Goal: Communication & Community: Answer question/provide support

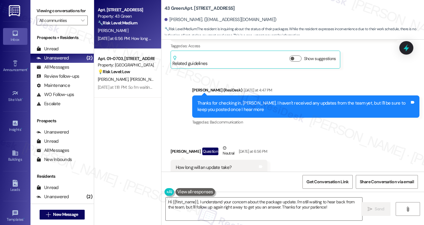
scroll to position [1456, 0]
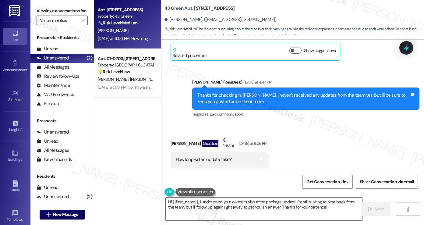
click at [170, 152] on div "How long will an update take? Tags and notes" at bounding box center [218, 160] width 97 height 16
click at [296, 166] on div "Received via SMS [PERSON_NAME] Question Neutral [DATE] at 6:56 PM How long will…" at bounding box center [292, 147] width 262 height 49
click at [253, 207] on textarea "Hi {{first_name}}, I understand your concern about the package update. I'm stil…" at bounding box center [264, 208] width 196 height 23
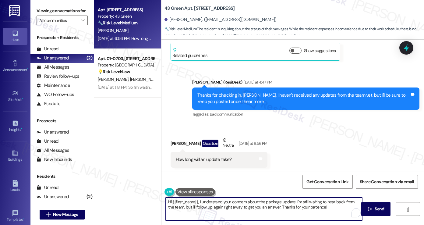
click at [253, 207] on textarea "Hi {{first_name}}, I understand your concern about the package update. I'm stil…" at bounding box center [264, 208] width 196 height 23
click at [302, 204] on textarea "Hi {{first_name}}, I understand your concern about the package update. I'm stil…" at bounding box center [264, 208] width 196 height 23
drag, startPoint x: 318, startPoint y: 209, endPoint x: 288, endPoint y: 203, distance: 31.1
click at [288, 203] on textarea "Hi {{first_name}}, I understand your concern about the package update. I'm stil…" at bounding box center [264, 208] width 196 height 23
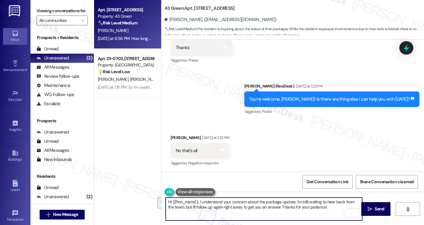
scroll to position [1365, 0]
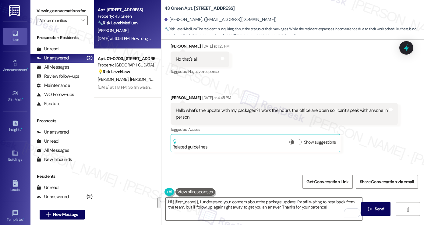
click at [219, 108] on div "Hello what's the update with my packages? I work the hours the office are open …" at bounding box center [282, 113] width 212 height 13
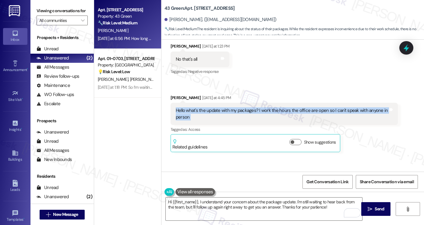
click at [219, 108] on div "Hello what's the update with my packages? I work the hours the office are open …" at bounding box center [282, 113] width 212 height 13
click at [273, 109] on div "Hello what's the update with my packages? I work the hours the office are open …" at bounding box center [282, 113] width 212 height 13
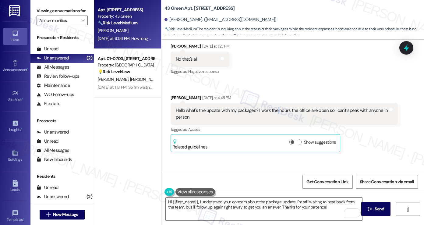
click at [273, 109] on div "Hello what's the update with my packages? I work the hours the office are open …" at bounding box center [282, 113] width 212 height 13
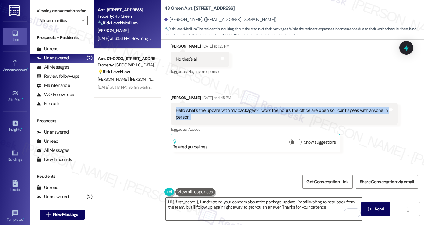
click at [273, 109] on div "Hello what's the update with my packages? I work the hours the office are open …" at bounding box center [282, 113] width 212 height 13
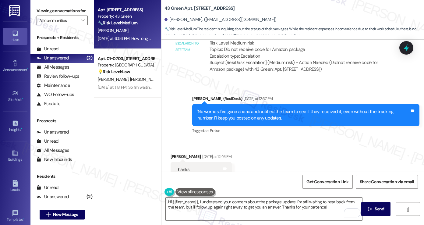
scroll to position [1121, 0]
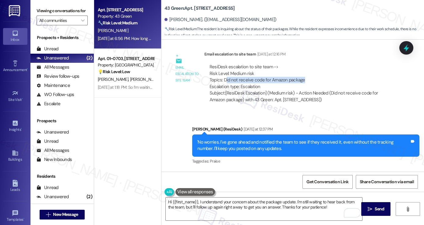
drag, startPoint x: 223, startPoint y: 79, endPoint x: 304, endPoint y: 79, distance: 80.9
click at [304, 79] on div "ResiDesk escalation to site team -> Risk Level: Medium risk Topics: Did not rec…" at bounding box center [300, 77] width 183 height 26
drag, startPoint x: 312, startPoint y: 77, endPoint x: 218, endPoint y: 81, distance: 93.2
click at [218, 81] on div "ResiDesk escalation to site team -> Risk Level: Medium risk Topics: Did not rec…" at bounding box center [300, 77] width 183 height 26
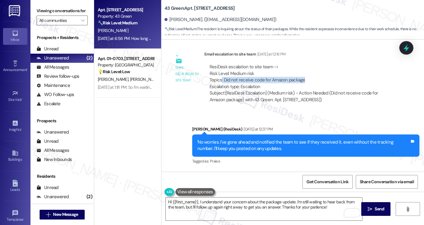
click at [218, 81] on div "ResiDesk escalation to site team -> Risk Level: Medium risk Topics: Did not rec…" at bounding box center [300, 77] width 183 height 26
click at [240, 81] on div "ResiDesk escalation to site team -> Risk Level: Medium risk Topics: Did not rec…" at bounding box center [300, 77] width 183 height 26
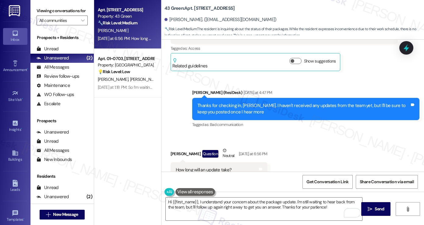
scroll to position [1456, 0]
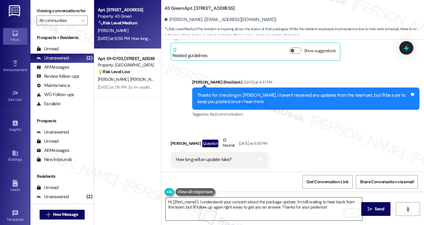
click at [320, 209] on textarea "Hi {{first_name}}, I understand your concern about the package update. I'm stil…" at bounding box center [264, 208] width 196 height 23
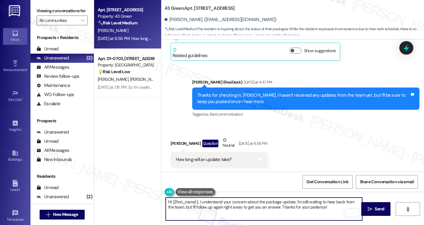
click at [212, 203] on textarea "Hi {{first_name}}, I understand your concern about the package update. I'm stil…" at bounding box center [264, 208] width 196 height 23
click at [317, 210] on textarea "Hi {{first_name}}, I understand your concern about the package update. I'm stil…" at bounding box center [264, 208] width 196 height 23
drag, startPoint x: 324, startPoint y: 209, endPoint x: 297, endPoint y: 202, distance: 27.8
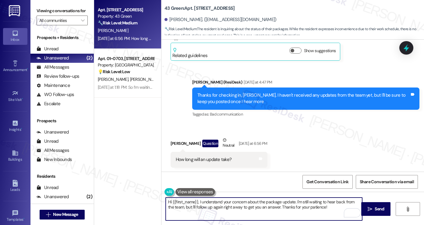
click at [297, 202] on textarea "Hi {{first_name}}, I understand your concern about the package update. I'm stil…" at bounding box center [264, 208] width 196 height 23
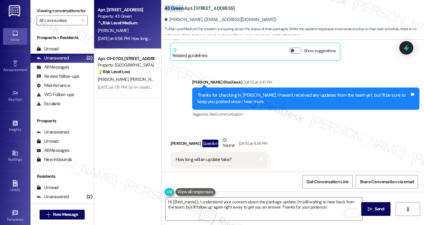
drag, startPoint x: 161, startPoint y: 7, endPoint x: 180, endPoint y: 7, distance: 19.8
click at [180, 7] on div "43 Green: [STREET_ADDRESS][PERSON_NAME]. ([EMAIL_ADDRESS][DOMAIN_NAME]) 🔧 Risk …" at bounding box center [292, 18] width 262 height 33
copy b "43 Green"
click at [42, 2] on div "Viewing conversations for All communities " at bounding box center [61, 15] width 63 height 31
click at [47, 8] on label "Viewing conversations for" at bounding box center [62, 10] width 51 height 9
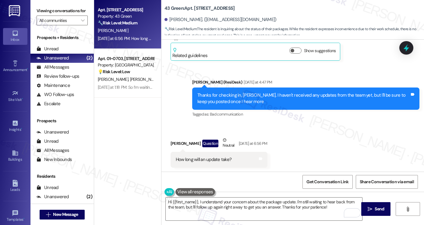
click at [45, 10] on label "Viewing conversations for" at bounding box center [62, 10] width 51 height 9
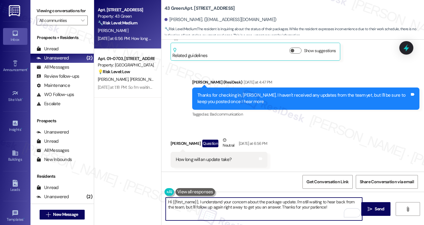
click at [224, 203] on textarea "Hi {{first_name}}, I understand your concern about the package update. I'm stil…" at bounding box center [264, 208] width 196 height 23
click at [259, 203] on textarea "Hi {{first_name}}, I understand your concern about the package update. I'm stil…" at bounding box center [264, 208] width 196 height 23
drag, startPoint x: 313, startPoint y: 208, endPoint x: 197, endPoint y: 197, distance: 116.1
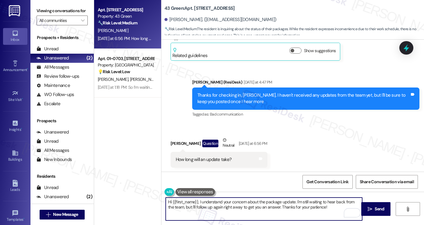
click at [197, 197] on textarea "Hi {{first_name}}, I understand your concern about the package update. I'm stil…" at bounding box center [264, 208] width 196 height 23
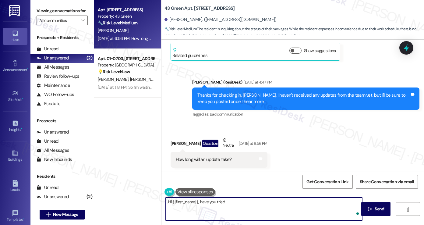
paste textarea "stop by the office at phase 1, we will have maintenance grab the package for hi…"
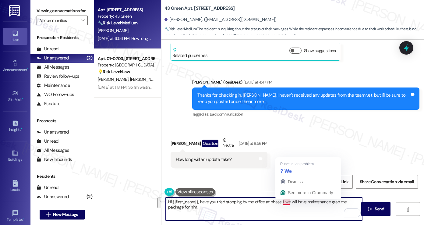
drag, startPoint x: 280, startPoint y: 202, endPoint x: 287, endPoint y: 208, distance: 8.8
click at [287, 208] on textarea "Hi {{first_name}}, have you tried stopping by the office at phase 1, we will ha…" at bounding box center [264, 208] width 196 height 23
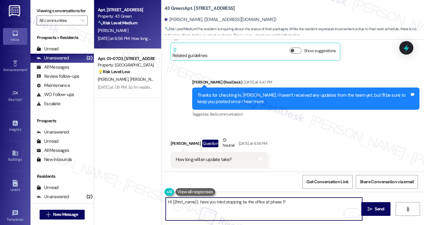
click at [200, 203] on textarea "Hi {{first_name}}, have you tried stopping by the office at phase 1?" at bounding box center [264, 208] width 196 height 23
click at [200, 201] on textarea "Hi {{first_name}}, have you tried stopping by the office at phase 1?" at bounding box center [264, 208] width 196 height 23
drag, startPoint x: 292, startPoint y: 201, endPoint x: 198, endPoint y: 203, distance: 94.7
click at [198, 203] on textarea "Hi {{first_name}}, have you tried stopping by the office at phase 1?" at bounding box center [264, 208] width 196 height 23
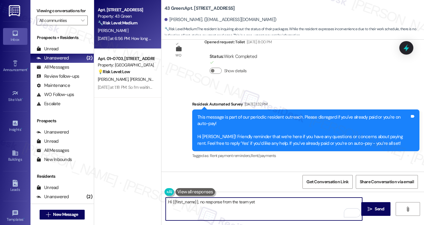
scroll to position [695, 0]
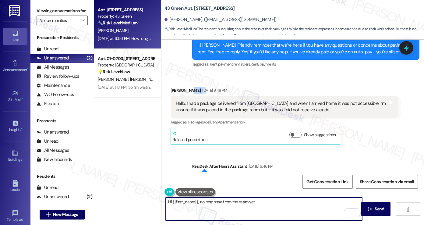
drag, startPoint x: 194, startPoint y: 87, endPoint x: 248, endPoint y: 93, distance: 53.6
click at [247, 93] on div "[PERSON_NAME] [DATE] 9:46 PM" at bounding box center [283, 91] width 227 height 9
click at [264, 203] on textarea "Hi {{first_name}}, no response from the team yet" at bounding box center [264, 208] width 196 height 23
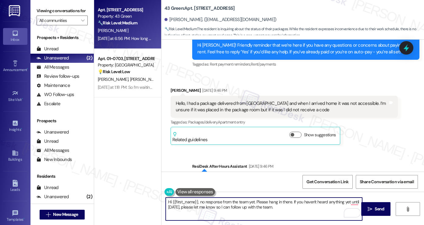
click at [197, 201] on textarea "Hi {{first_name}}, no response from the team yet. Please hang in there. If you …" at bounding box center [264, 208] width 196 height 23
click at [281, 200] on textarea "Hi {{first_name}}, good afternoon. No response from the team yet. Please hang i…" at bounding box center [264, 208] width 196 height 23
click at [327, 210] on textarea "Hi {{first_name}}, good afternoon. No response from the team yet. Please hang i…" at bounding box center [264, 208] width 196 height 23
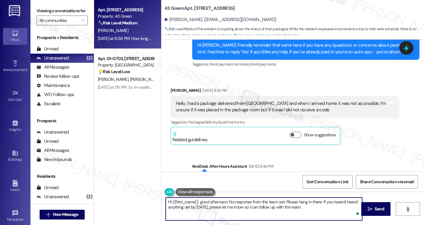
click at [184, 207] on textarea "Hi {{first_name}}, good afternoon. No response from the team yet. Please hang i…" at bounding box center [264, 208] width 196 height 23
click at [292, 204] on textarea "Hi {{first_name}}, good afternoon. No response from the team yet. Please hang i…" at bounding box center [264, 208] width 196 height 23
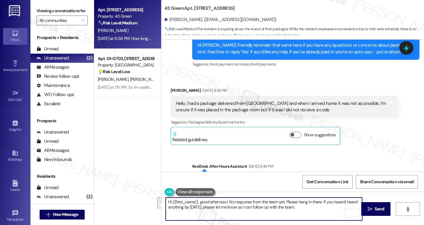
click at [310, 207] on textarea "Hi {{first_name}}, good afternoon. No response from the team yet. Please hang i…" at bounding box center [264, 208] width 196 height 23
drag, startPoint x: 318, startPoint y: 210, endPoint x: 269, endPoint y: 210, distance: 49.6
click at [269, 210] on textarea "Hi {{first_name}}, good afternoon. No response from the team yet. Please hang i…" at bounding box center [264, 208] width 196 height 23
type textarea "Hi {{first_name}}, good afternoon. No response from the team yet. Please hang i…"
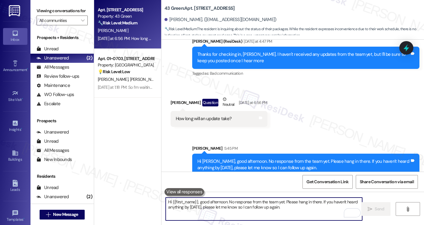
scroll to position [1505, 0]
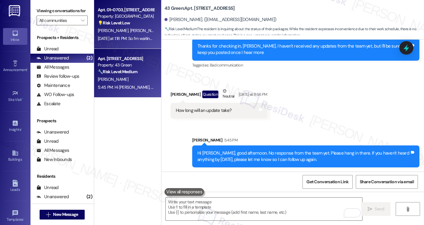
click at [140, 38] on div "[DATE] at 1:18 PM: So I’m waiting on the doctor now I’ll let you know when I’m …" at bounding box center [177, 38] width 159 height 5
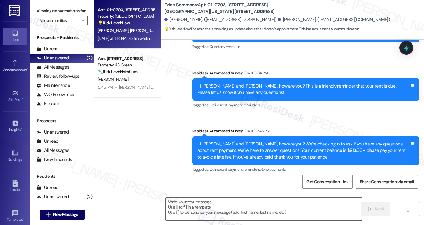
type textarea "Fetching suggested responses. Please feel free to read through the conversation…"
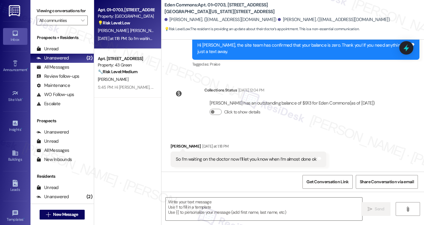
scroll to position [562, 0]
click at [230, 162] on div "So I’m waiting on the doctor now I’ll let you know when I’m almost done ok" at bounding box center [246, 159] width 141 height 6
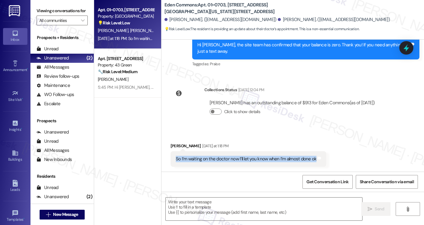
click at [230, 162] on div "So I’m waiting on the doctor now I’ll let you know when I’m almost done ok" at bounding box center [246, 159] width 141 height 6
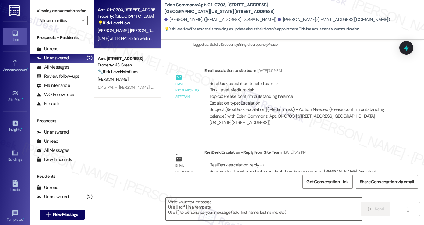
scroll to position [379, 0]
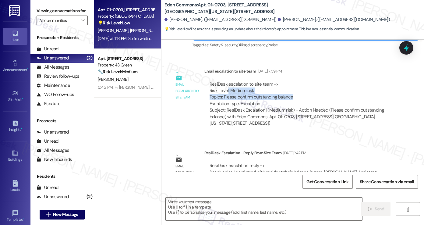
drag, startPoint x: 229, startPoint y: 95, endPoint x: 306, endPoint y: 96, distance: 76.7
click at [306, 96] on div "ResiDesk escalation to site team -> Risk Level: Medium risk Topics: Please conf…" at bounding box center [300, 94] width 183 height 26
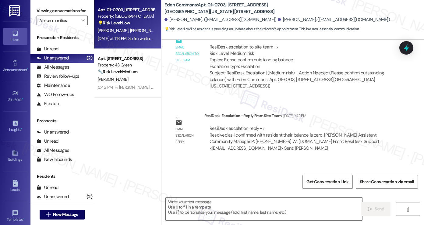
scroll to position [471, 0]
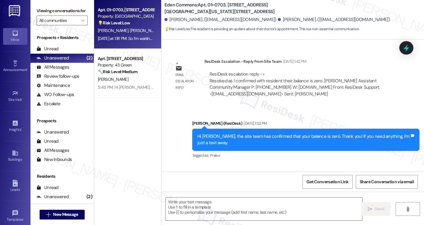
click at [201, 140] on div "Hi [PERSON_NAME], the site team has confirmed that your balance is zero. Thank …" at bounding box center [303, 139] width 212 height 13
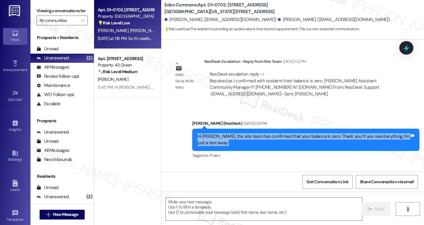
click at [201, 140] on div "Hi [PERSON_NAME], the site team has confirmed that your balance is zero. Thank …" at bounding box center [303, 139] width 212 height 13
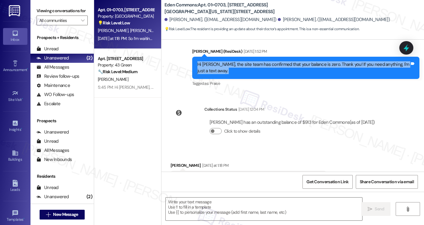
scroll to position [562, 0]
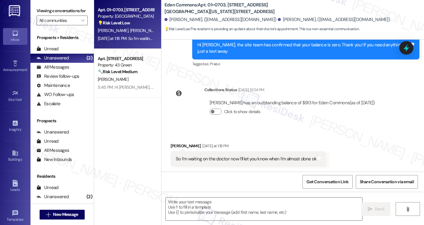
click at [246, 160] on div "So I’m waiting on the doctor now I’ll let you know when I’m almost done ok" at bounding box center [246, 159] width 141 height 6
